Goal: Task Accomplishment & Management: Use online tool/utility

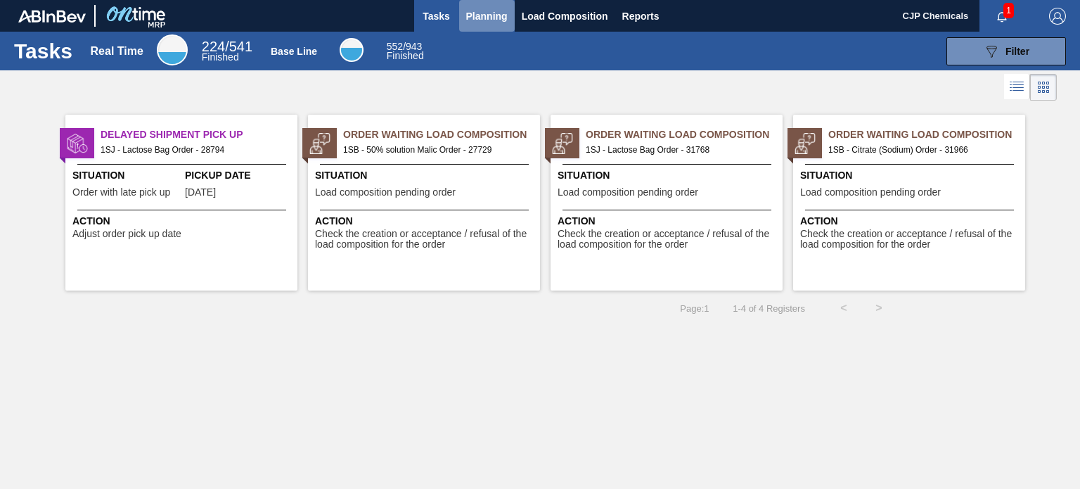
click at [507, 23] on span "Planning" at bounding box center [486, 16] width 41 height 17
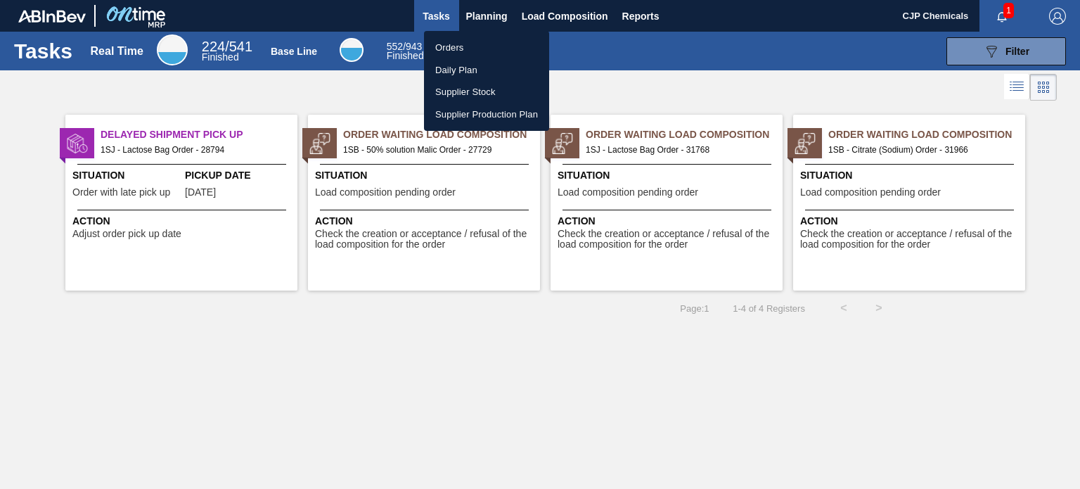
click at [444, 44] on li "Orders" at bounding box center [486, 48] width 125 height 23
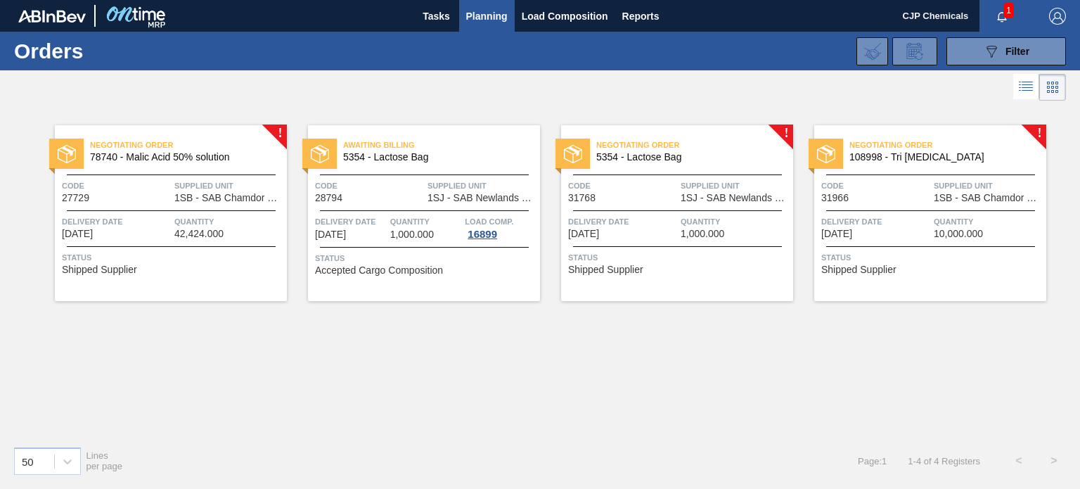
click at [894, 233] on div "Delivery Date 09/21/2025" at bounding box center [875, 226] width 109 height 25
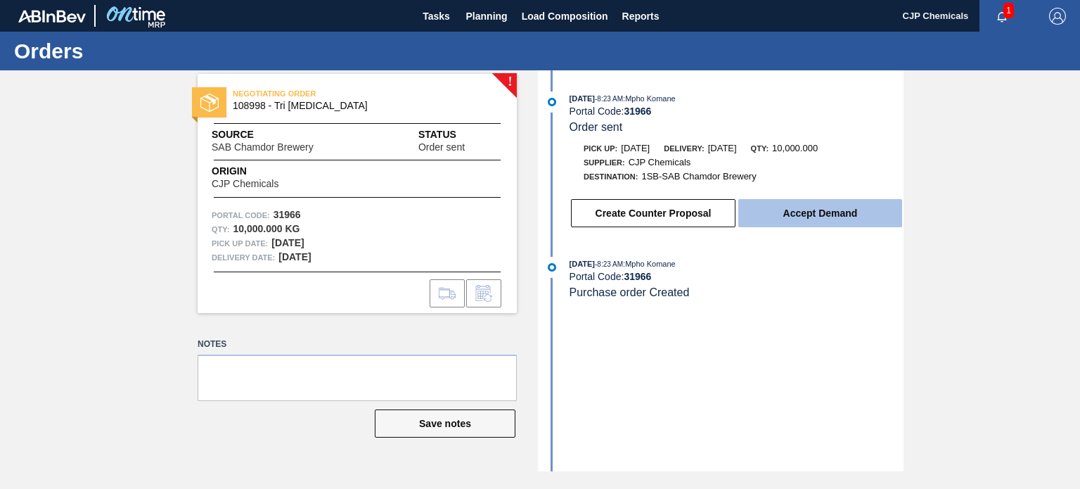
click at [833, 222] on button "Accept Demand" at bounding box center [820, 213] width 164 height 28
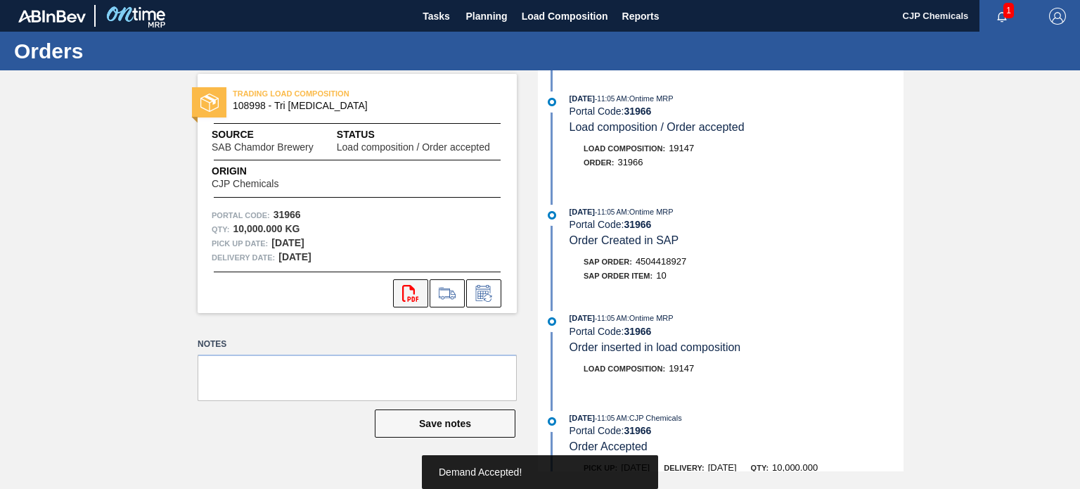
click at [417, 297] on icon "svg{fill:#ff0000}" at bounding box center [410, 293] width 17 height 17
